Goal: Task Accomplishment & Management: Use online tool/utility

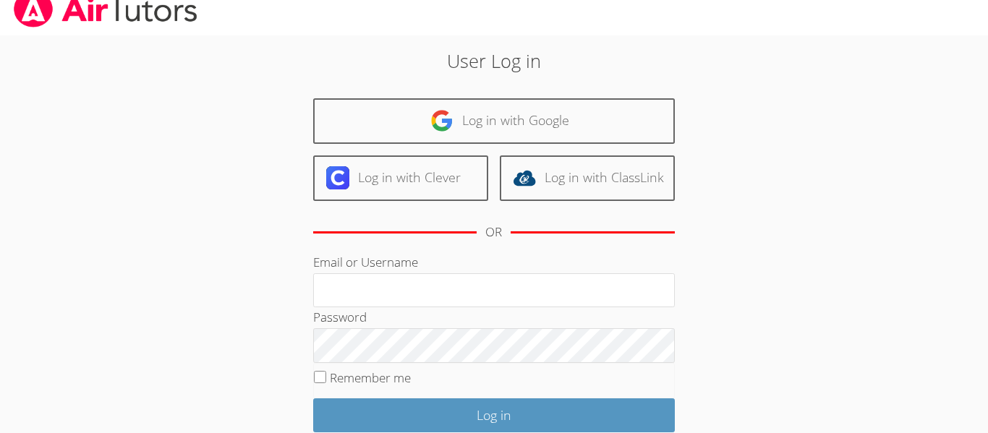
scroll to position [16, 0]
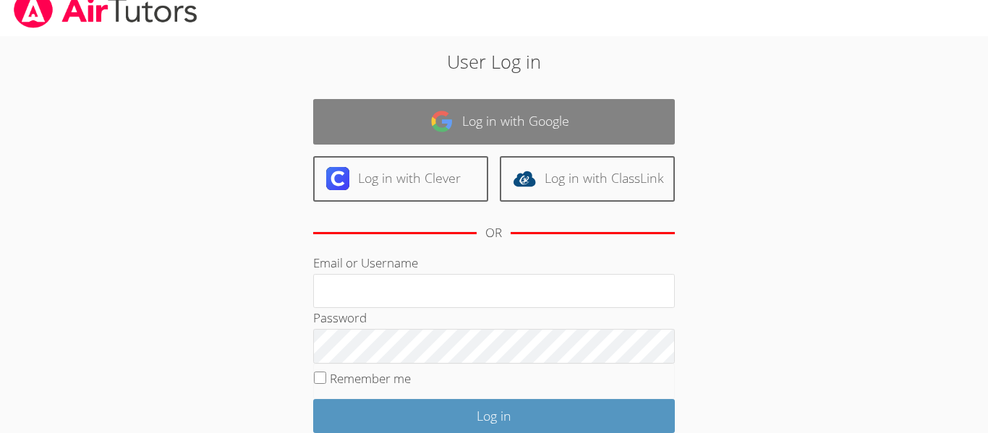
click at [473, 117] on link "Log in with Google" at bounding box center [494, 122] width 362 height 46
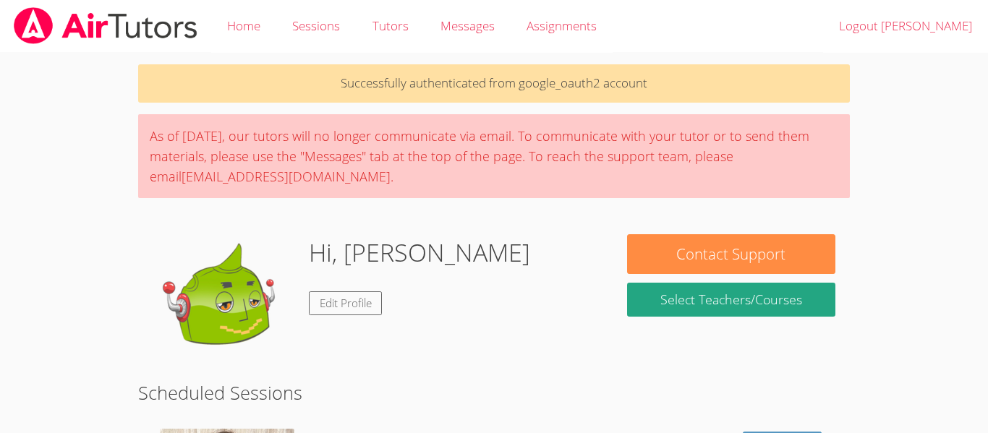
click at [526, 307] on div "Hi, Ruth Edit Profile" at bounding box center [375, 306] width 445 height 145
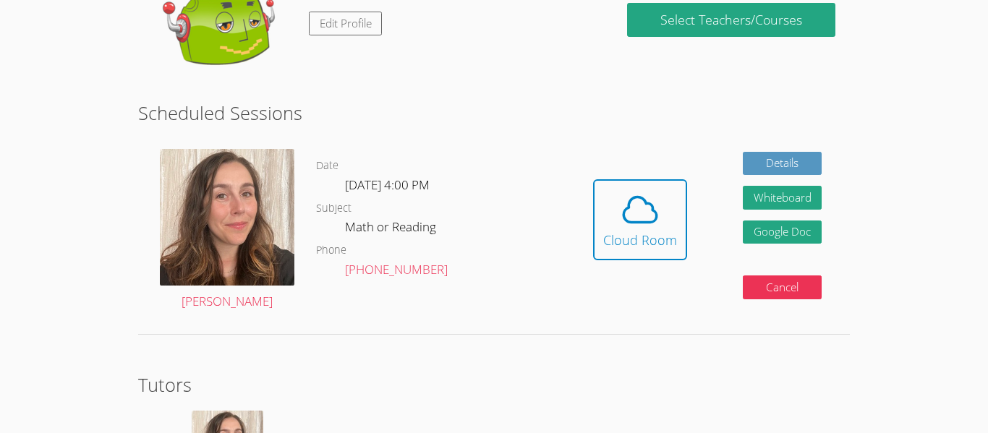
scroll to position [284, 0]
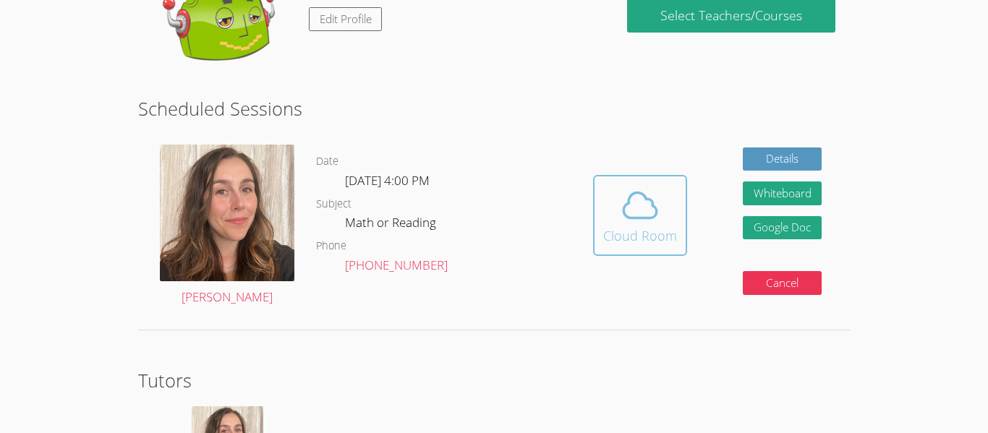
click at [659, 247] on button "Cloud Room" at bounding box center [640, 215] width 94 height 81
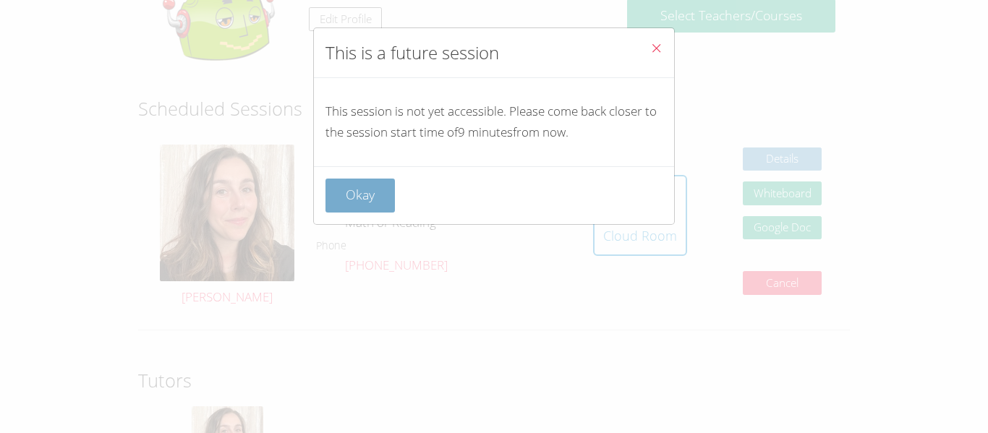
click at [346, 184] on button "Okay" at bounding box center [359, 196] width 69 height 34
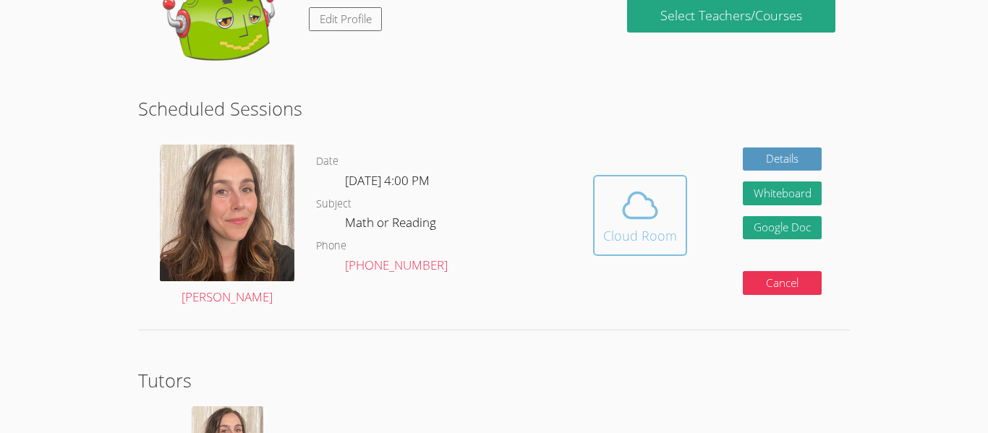
click at [594, 231] on button "Cloud Room" at bounding box center [640, 215] width 94 height 81
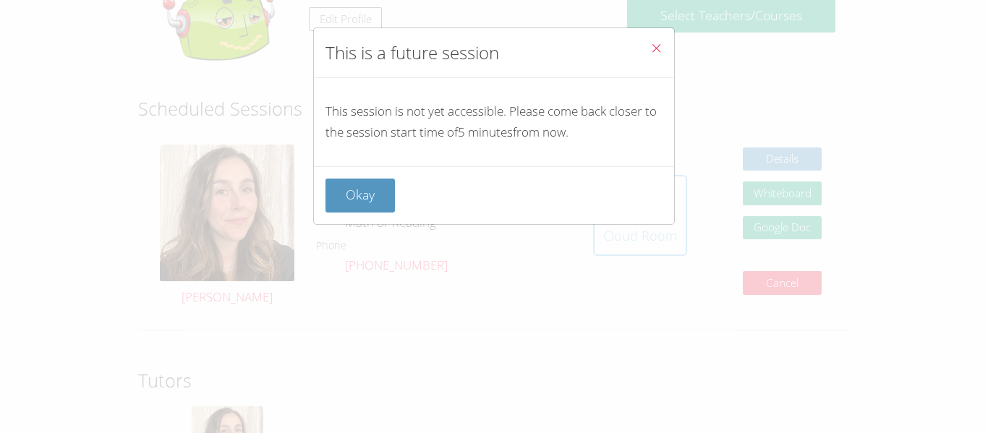
scroll to position [426, 0]
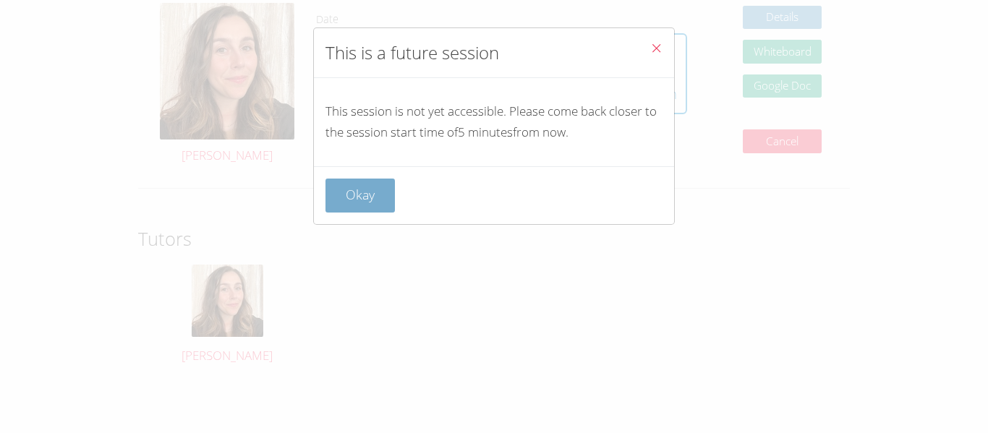
click at [375, 209] on button "Okay" at bounding box center [359, 196] width 69 height 34
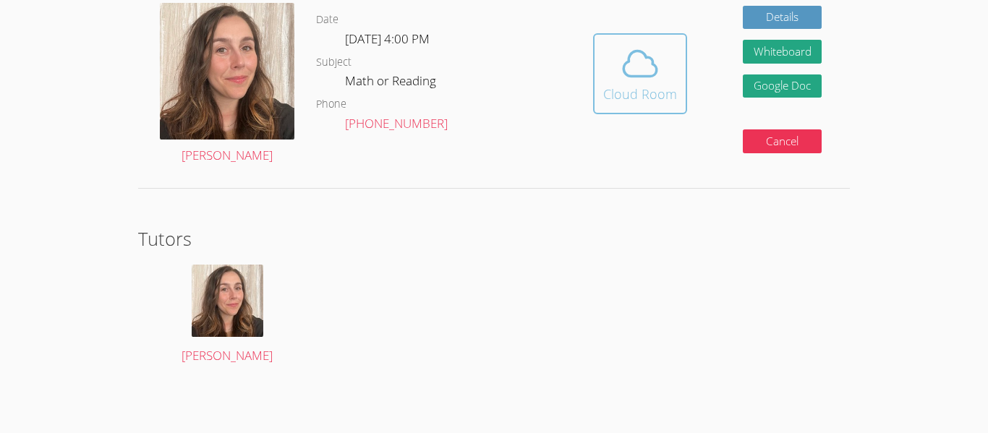
click at [620, 85] on div "Cloud Room" at bounding box center [640, 94] width 74 height 20
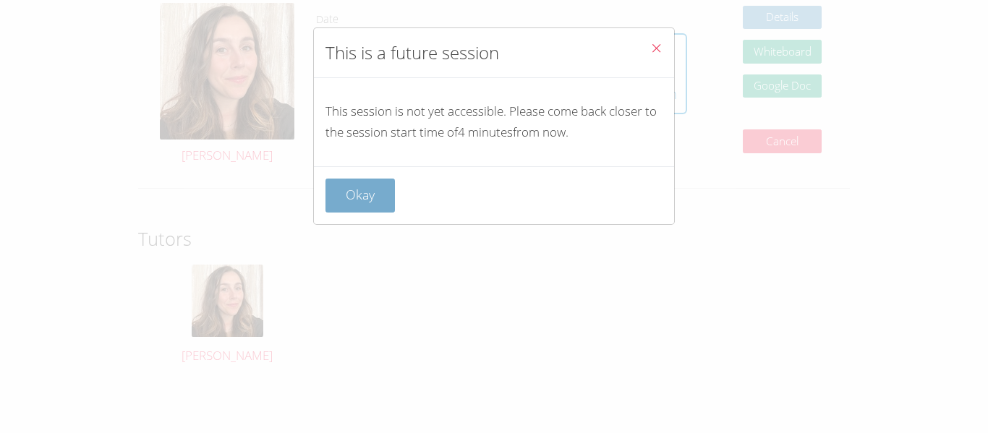
click at [370, 183] on button "Okay" at bounding box center [359, 196] width 69 height 34
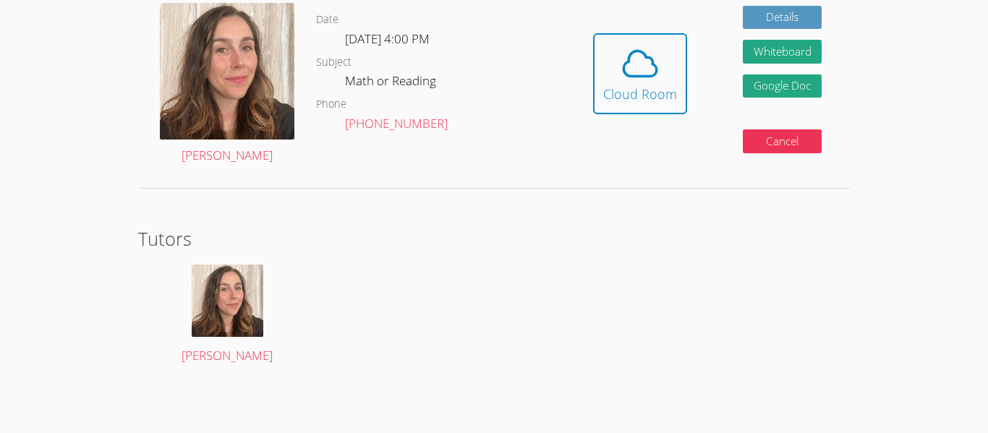
click at [583, 69] on div "Hidden Cloud Room Details Whiteboard Hidden Google Doc Cancel" at bounding box center [707, 84] width 284 height 185
click at [594, 72] on button "Cloud Room" at bounding box center [640, 73] width 94 height 81
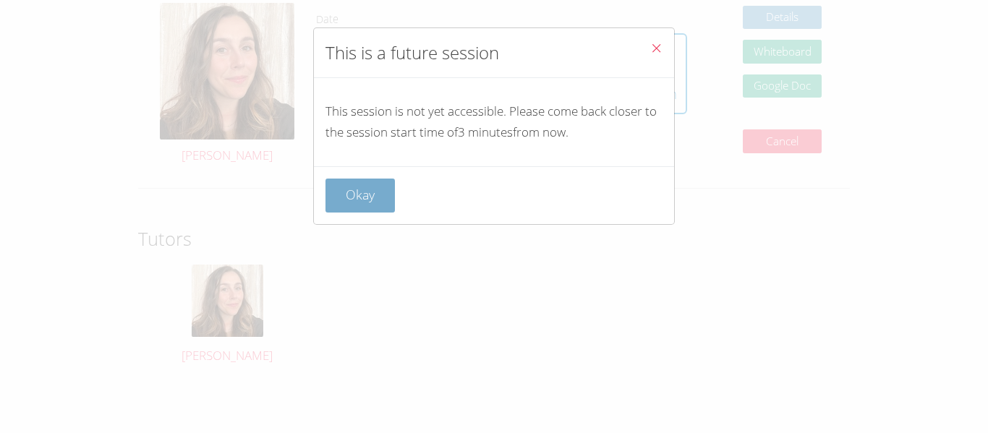
click at [354, 193] on button "Okay" at bounding box center [359, 196] width 69 height 34
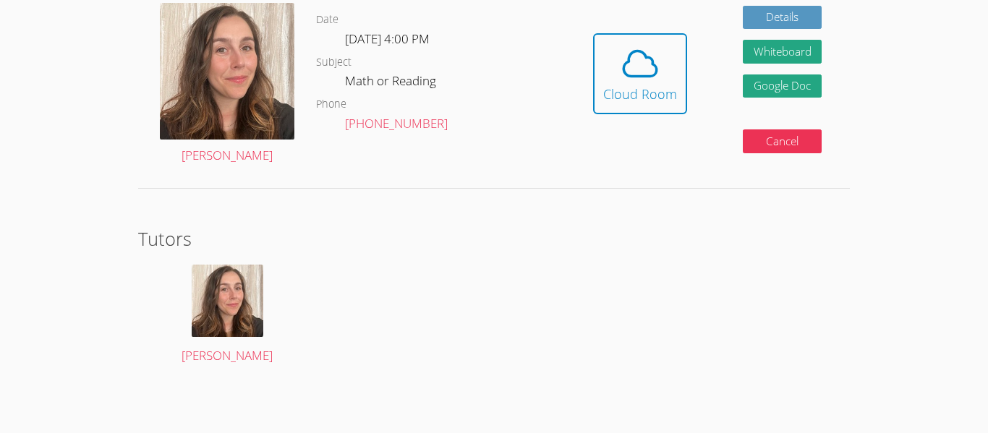
click at [588, 49] on div "Hidden Cloud Room Details Whiteboard Hidden Google Doc Cancel" at bounding box center [707, 84] width 284 height 185
click at [596, 50] on button "Cloud Room" at bounding box center [640, 73] width 94 height 81
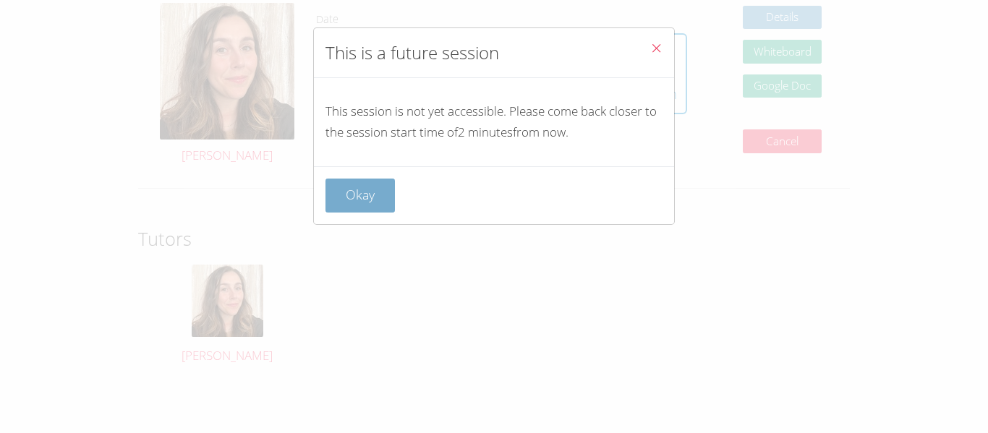
click at [368, 193] on button "Okay" at bounding box center [359, 196] width 69 height 34
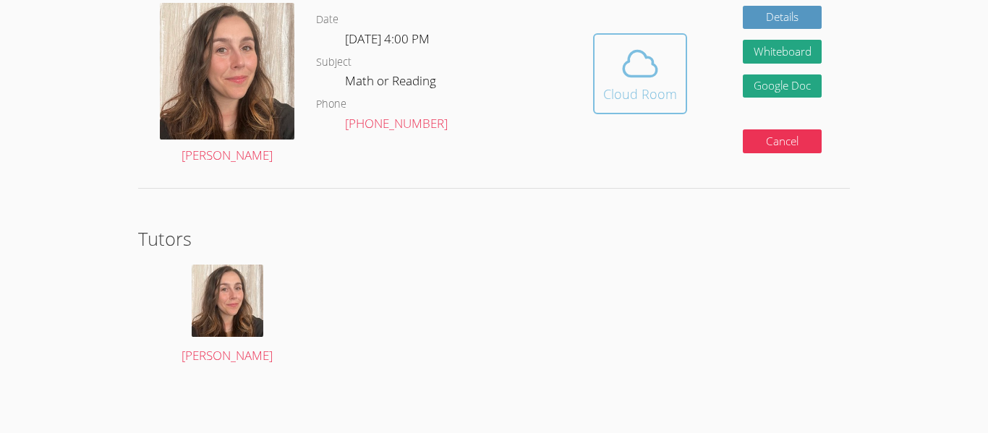
click at [647, 72] on icon at bounding box center [640, 63] width 40 height 40
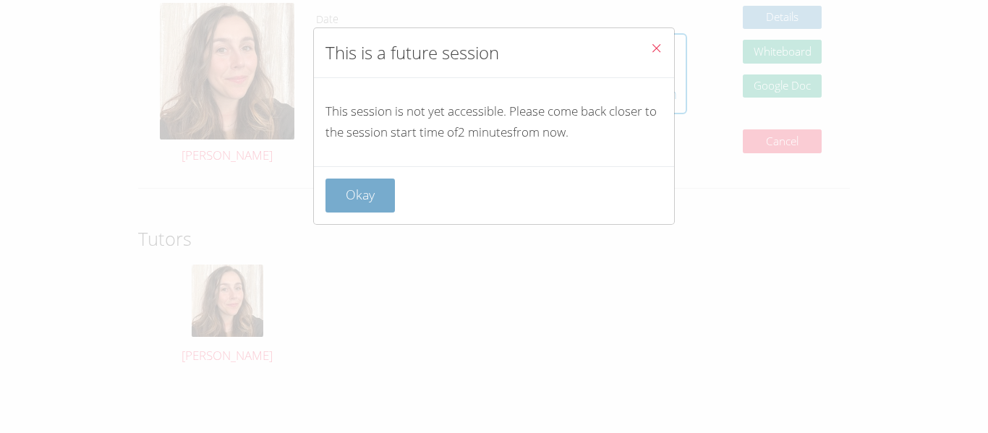
click at [344, 202] on button "Okay" at bounding box center [359, 196] width 69 height 34
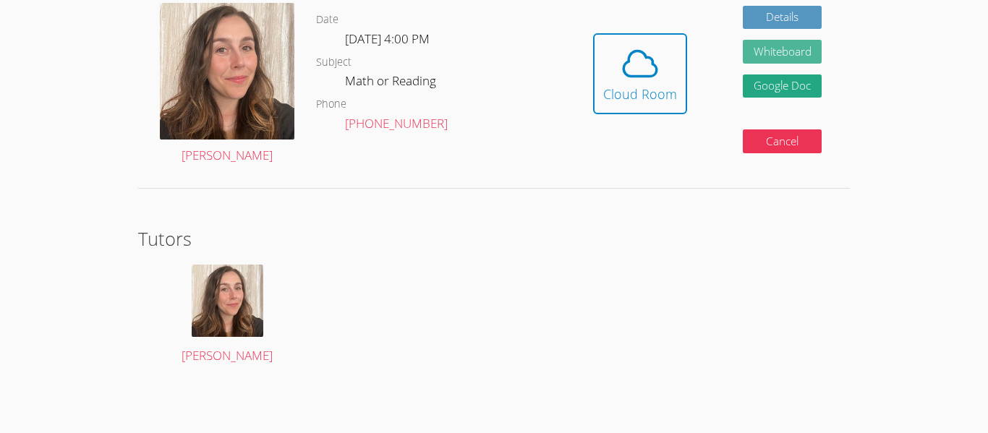
click at [769, 54] on button "Whiteboard" at bounding box center [783, 52] width 80 height 24
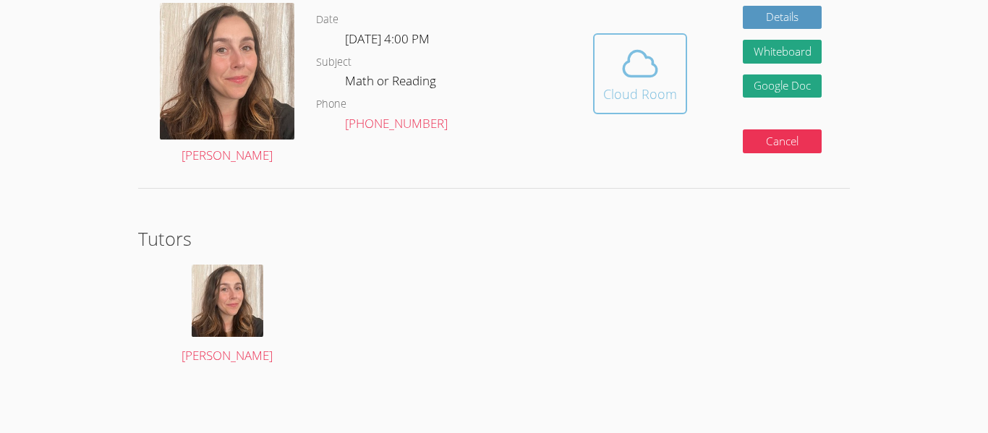
click at [644, 79] on icon at bounding box center [640, 63] width 40 height 40
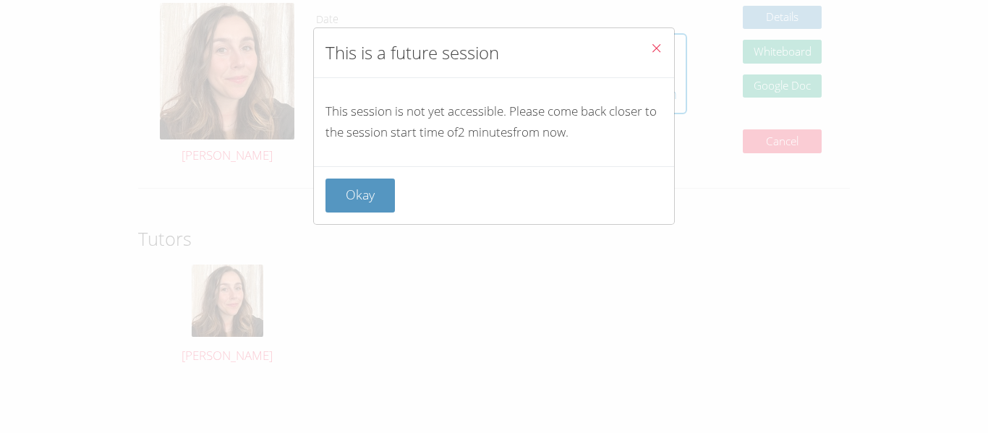
click at [379, 241] on div "This is a future session This session is not yet accessible. Please come back c…" at bounding box center [494, 216] width 988 height 433
click at [362, 189] on button "Okay" at bounding box center [359, 196] width 69 height 34
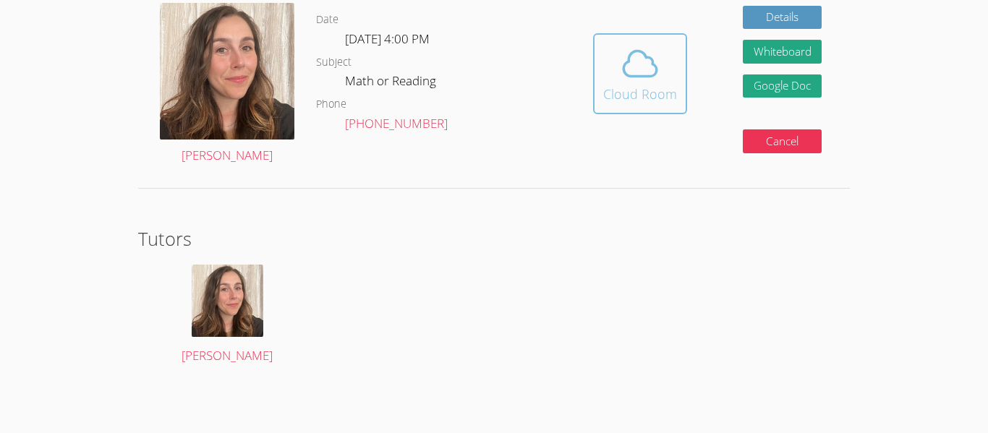
click at [637, 95] on div "Cloud Room" at bounding box center [640, 94] width 74 height 20
click at [629, 88] on div "Cloud Room" at bounding box center [640, 94] width 74 height 20
click at [615, 68] on span at bounding box center [640, 63] width 74 height 40
click at [620, 56] on icon at bounding box center [640, 63] width 40 height 40
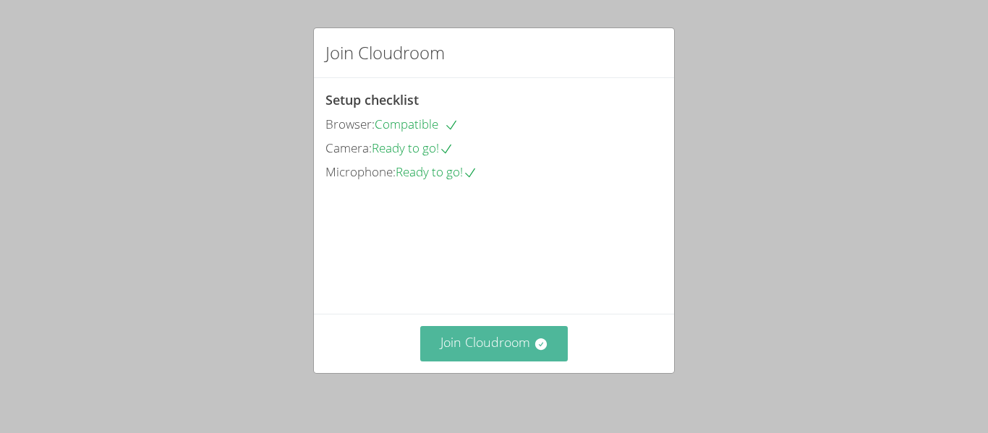
click at [495, 334] on button "Join Cloudroom" at bounding box center [494, 343] width 148 height 35
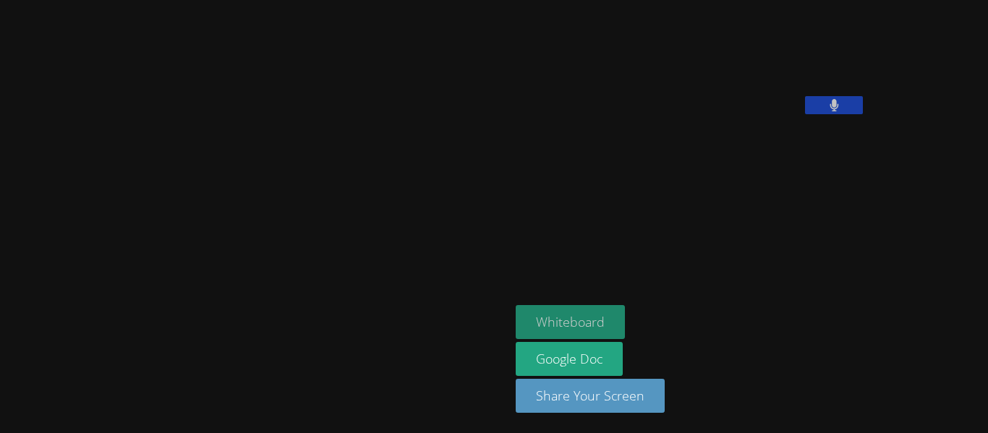
click at [516, 310] on button "Whiteboard" at bounding box center [570, 322] width 109 height 34
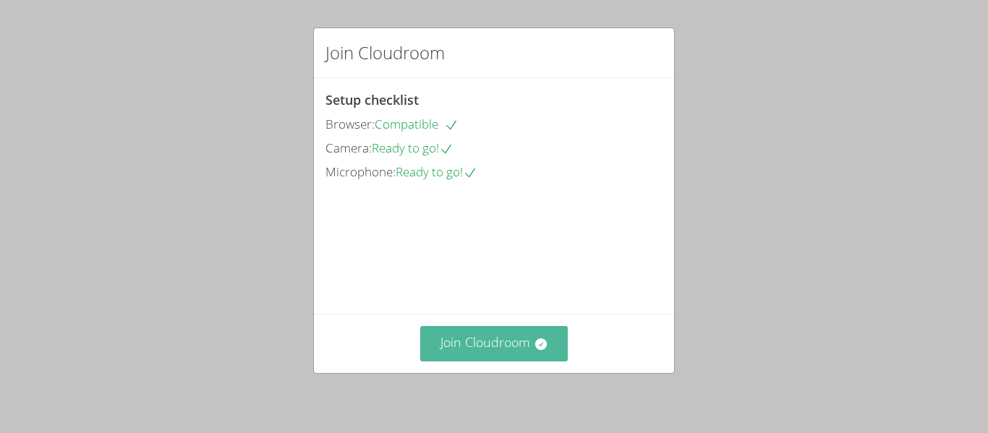
click at [501, 358] on button "Join Cloudroom" at bounding box center [494, 343] width 148 height 35
click at [472, 344] on button "Join Cloudroom" at bounding box center [494, 343] width 148 height 35
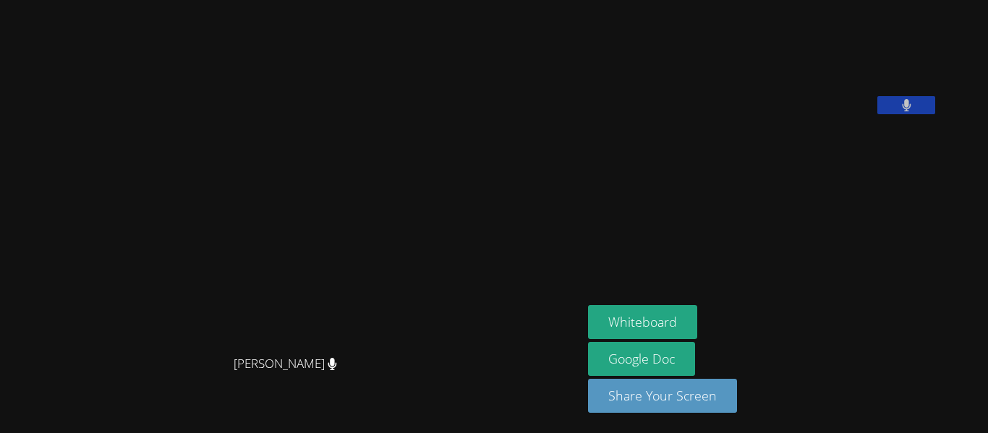
click at [647, 213] on aside "[PERSON_NAME] Whiteboard Google Doc Share Your Screen" at bounding box center [763, 216] width 362 height 433
click at [935, 114] on button at bounding box center [906, 105] width 58 height 18
click at [914, 111] on icon at bounding box center [906, 105] width 15 height 12
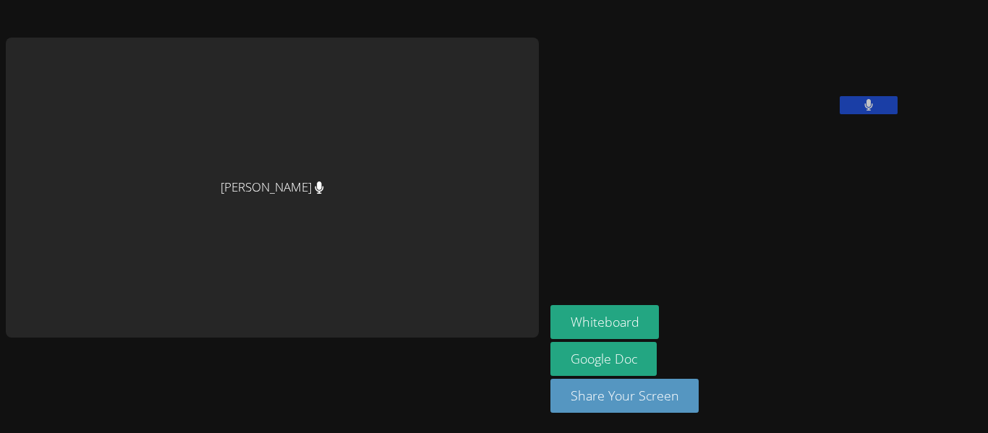
click at [284, 244] on div "[PERSON_NAME]" at bounding box center [272, 188] width 533 height 300
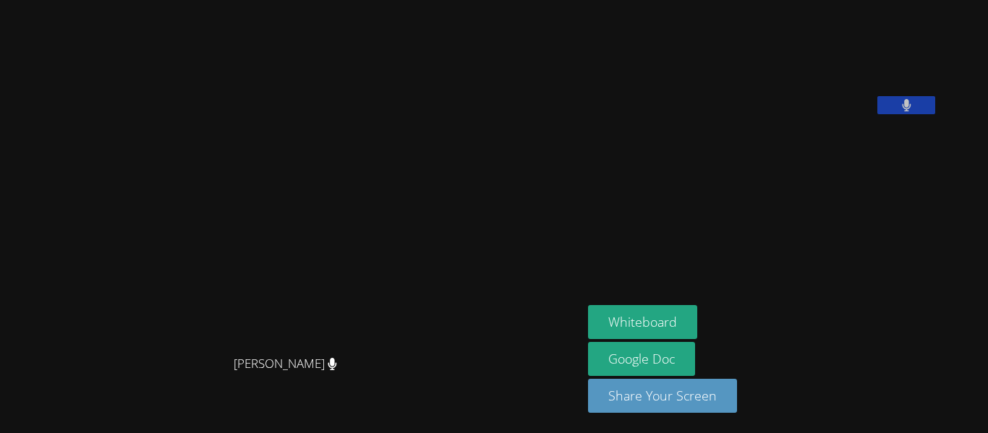
click at [400, 66] on video at bounding box center [291, 187] width 217 height 321
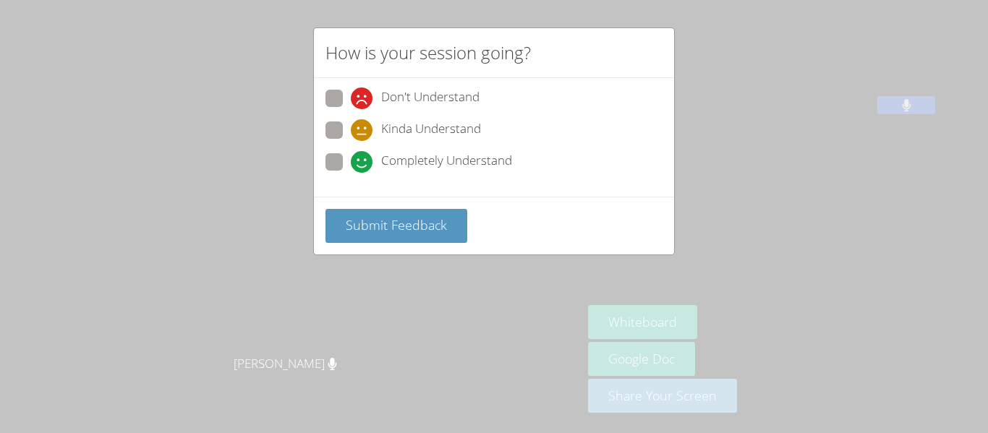
click at [381, 162] on span "Completely Understand" at bounding box center [446, 162] width 131 height 22
click at [363, 162] on input "Completely Understand" at bounding box center [357, 159] width 12 height 12
radio input "true"
click at [355, 244] on div "Submit Feedback" at bounding box center [494, 226] width 360 height 58
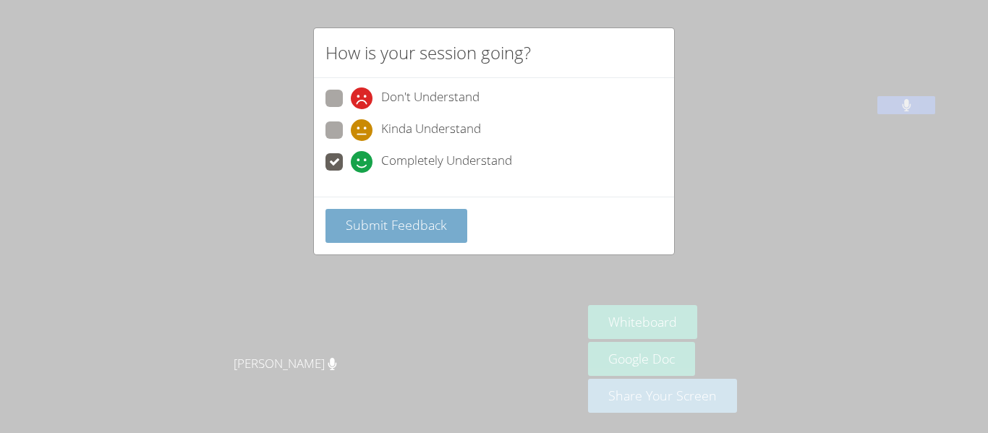
click at [357, 234] on button "Submit Feedback" at bounding box center [396, 226] width 142 height 34
